Goal: Find specific page/section: Find specific page/section

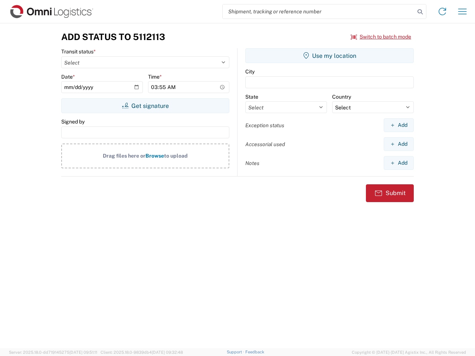
click at [319, 11] on input "search" at bounding box center [319, 11] width 192 height 14
click at [420, 12] on icon at bounding box center [420, 12] width 10 height 10
click at [442, 11] on icon at bounding box center [442, 12] width 12 height 12
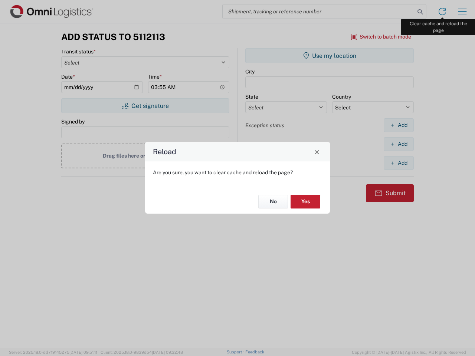
click at [462, 11] on div "Reload Are you sure, you want to clear cache and reload the page? No Yes" at bounding box center [237, 178] width 475 height 356
click at [381, 37] on div "Reload Are you sure, you want to clear cache and reload the page? No Yes" at bounding box center [237, 178] width 475 height 356
click at [145, 106] on div "Reload Are you sure, you want to clear cache and reload the page? No Yes" at bounding box center [237, 178] width 475 height 356
click at [329, 56] on div "Reload Are you sure, you want to clear cache and reload the page? No Yes" at bounding box center [237, 178] width 475 height 356
click at [398, 125] on div "Reload Are you sure, you want to clear cache and reload the page? No Yes" at bounding box center [237, 178] width 475 height 356
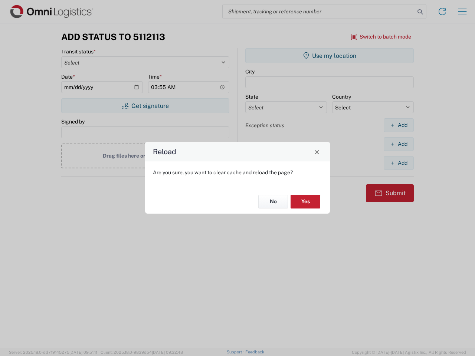
click at [398, 144] on div "Reload Are you sure, you want to clear cache and reload the page? No Yes" at bounding box center [237, 178] width 475 height 356
click at [398, 163] on div "Reload Are you sure, you want to clear cache and reload the page? No Yes" at bounding box center [237, 178] width 475 height 356
